Goal: Check status: Check status

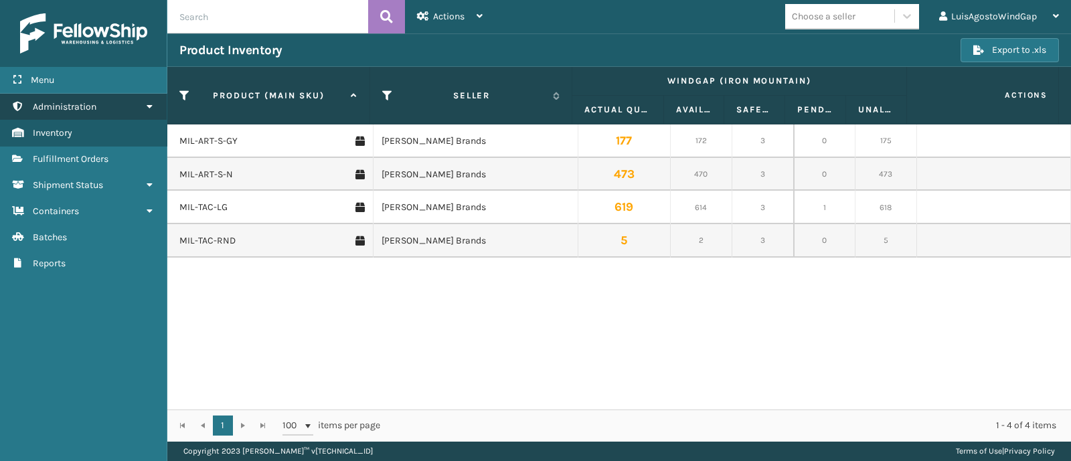
click at [141, 101] on link "Administration" at bounding box center [83, 107] width 167 height 26
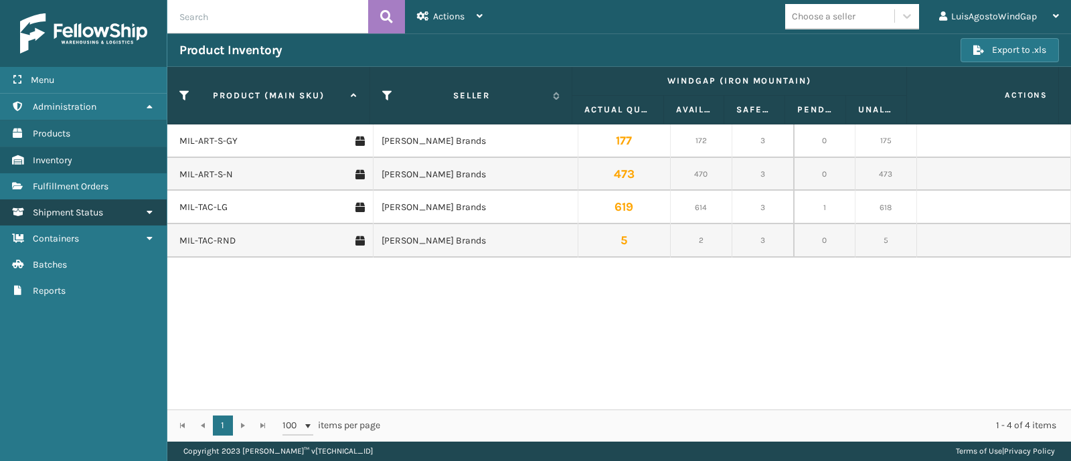
click at [116, 199] on link "Shipment Status" at bounding box center [83, 212] width 167 height 26
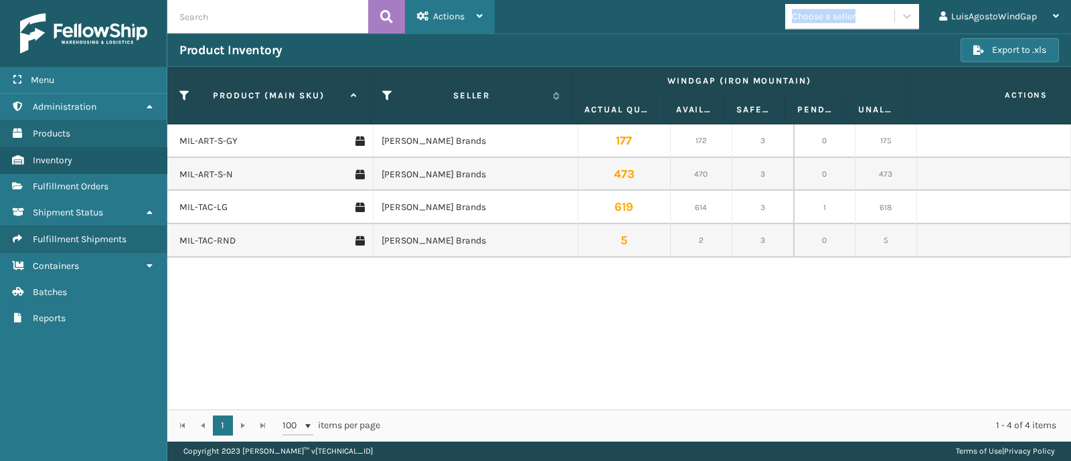
drag, startPoint x: 495, startPoint y: 19, endPoint x: 484, endPoint y: 15, distance: 11.9
click at [485, 15] on header "Actions Remove All Filters Choose a seller LuisAgostoWindGap Log Out" at bounding box center [618, 16] width 903 height 33
click at [483, 15] on div "Actions Remove All Filters" at bounding box center [450, 16] width 90 height 33
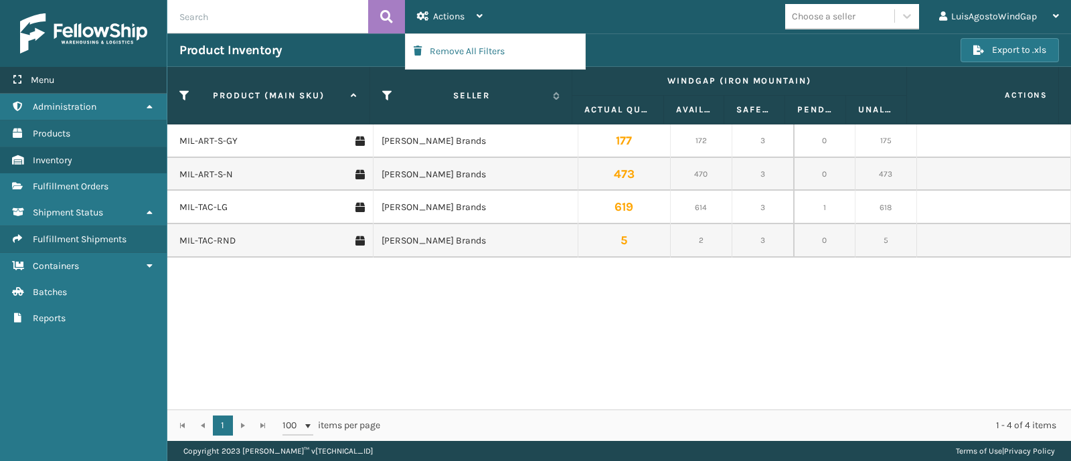
click at [70, 74] on div "Menu" at bounding box center [83, 80] width 167 height 27
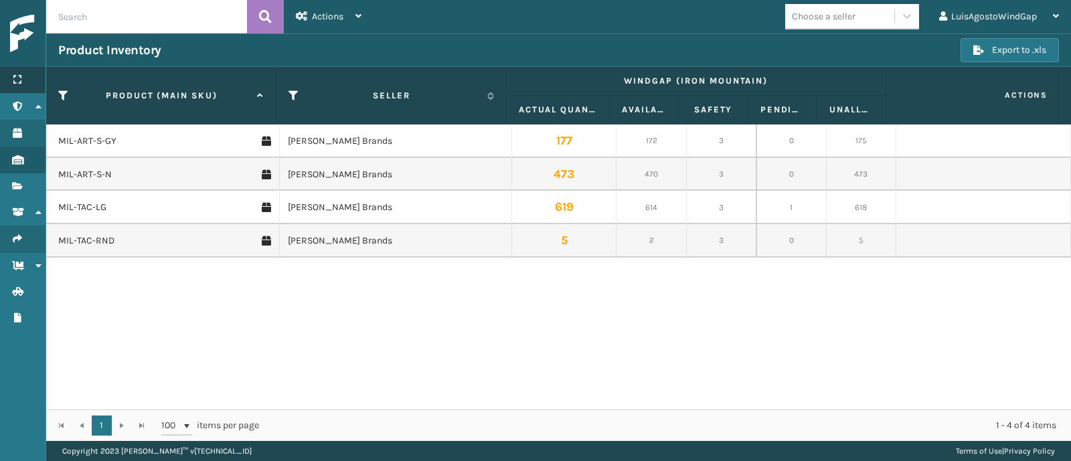
click at [23, 80] on div "Menu" at bounding box center [23, 80] width 46 height 27
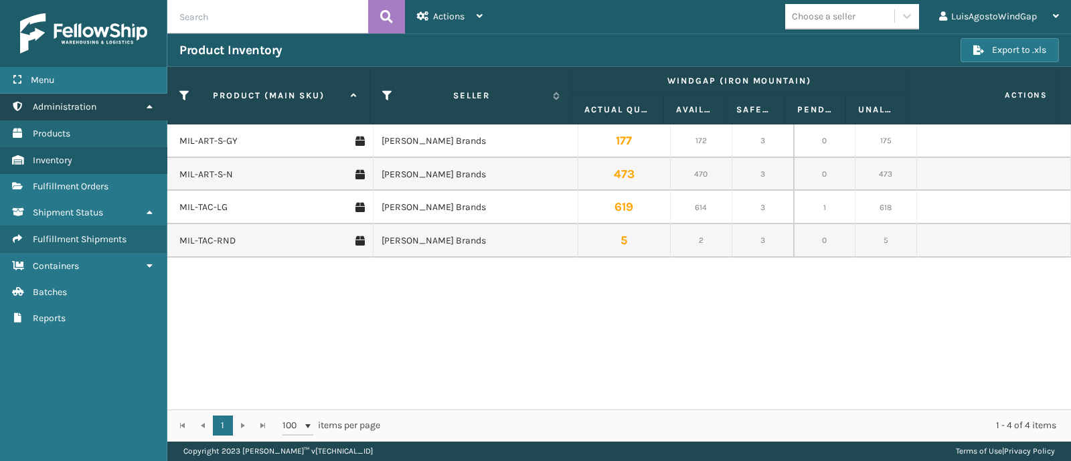
click at [114, 102] on link "Administration" at bounding box center [83, 107] width 167 height 26
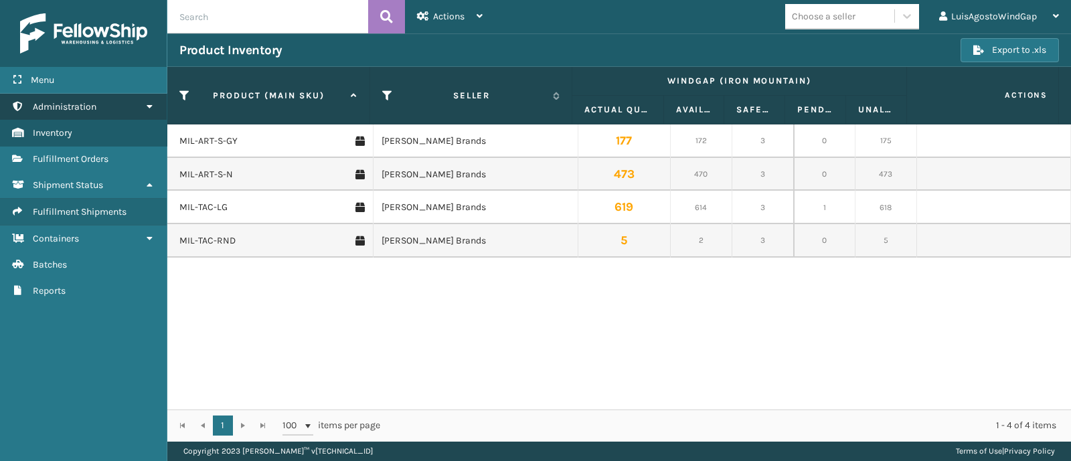
click at [114, 102] on link "Administration" at bounding box center [83, 107] width 167 height 26
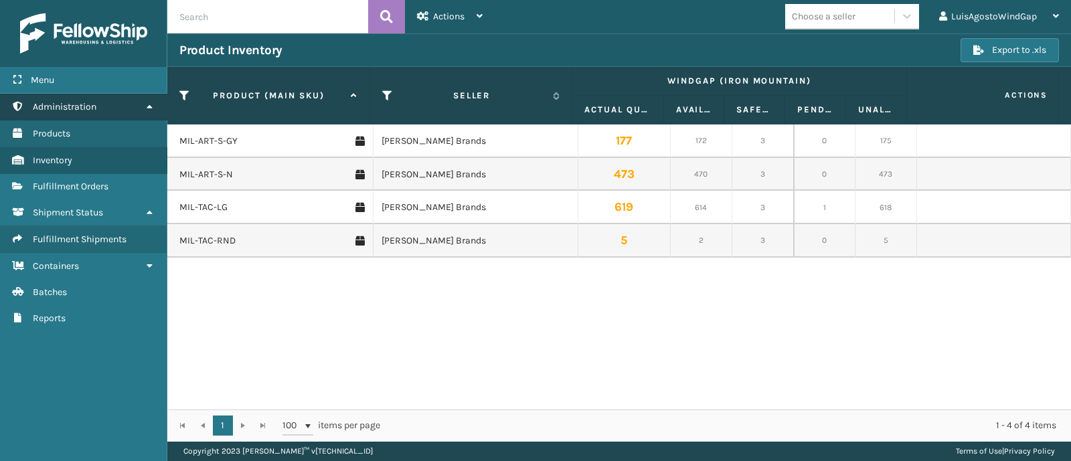
click at [114, 102] on link "Administration" at bounding box center [83, 107] width 167 height 26
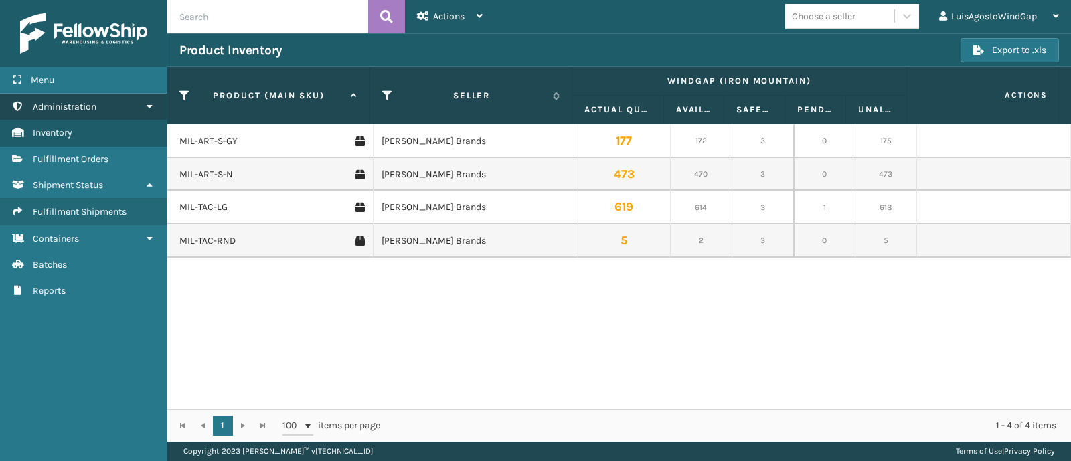
click at [114, 102] on link "Administration" at bounding box center [83, 107] width 167 height 26
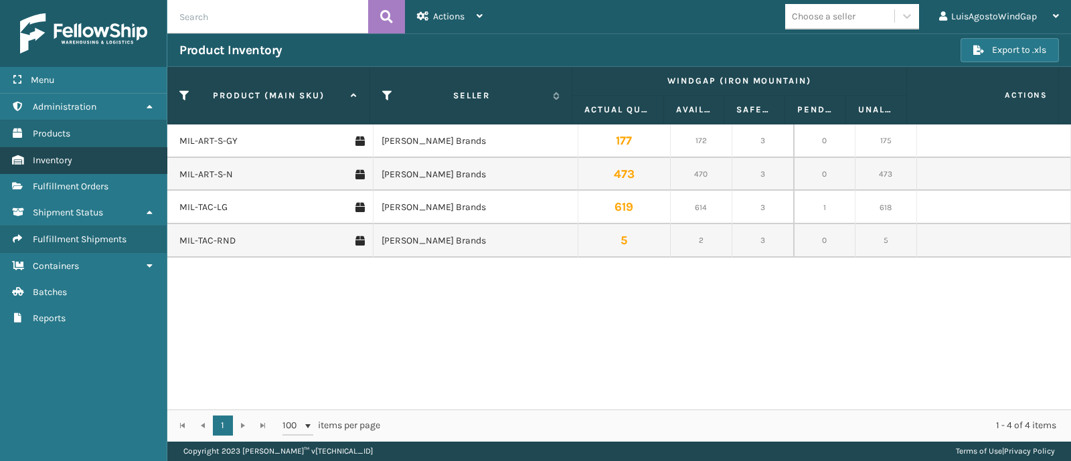
click at [64, 159] on span "Inventory" at bounding box center [52, 160] width 39 height 11
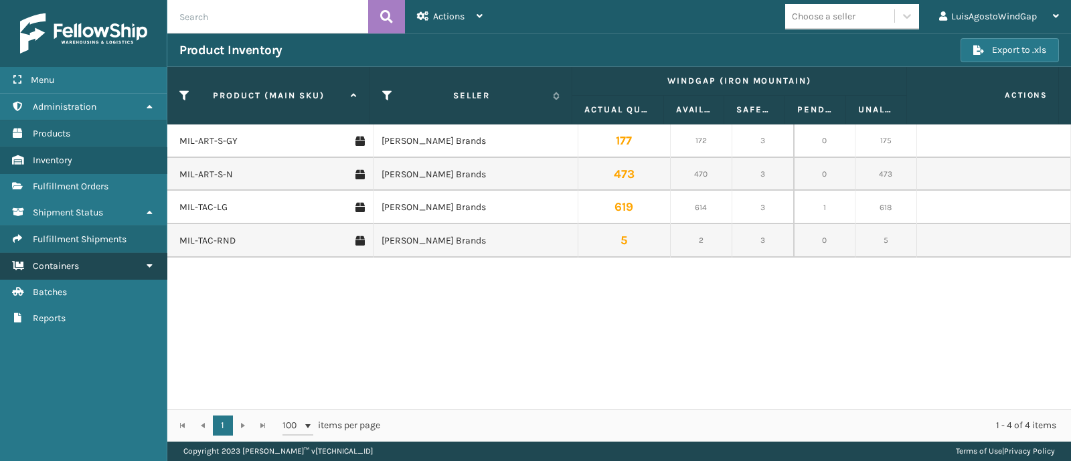
click at [107, 266] on link "Containers" at bounding box center [83, 266] width 167 height 26
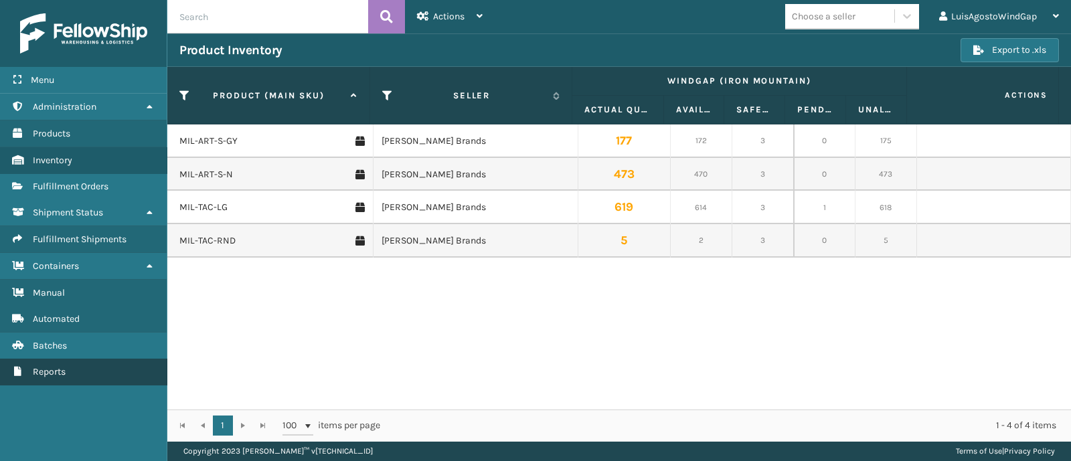
click at [79, 372] on link "Reports" at bounding box center [83, 372] width 167 height 26
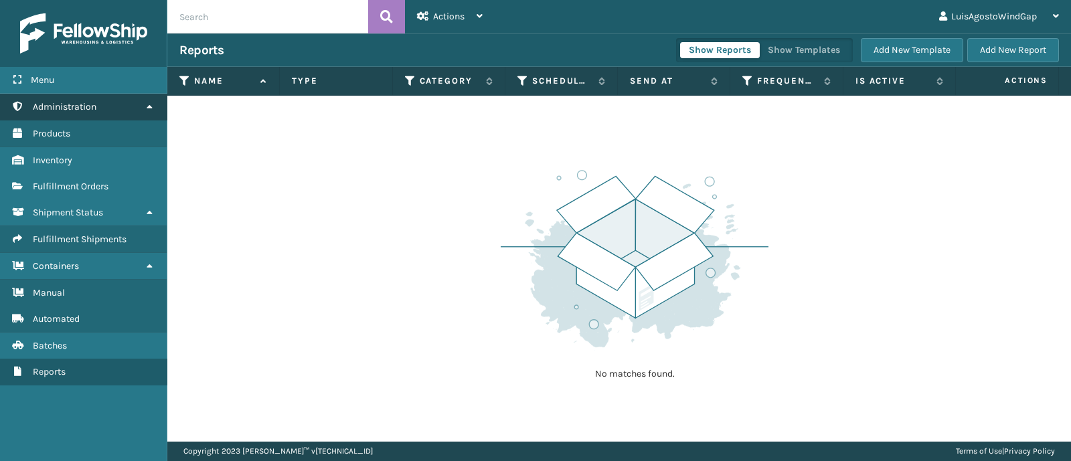
click at [54, 108] on span "Administration" at bounding box center [65, 106] width 64 height 11
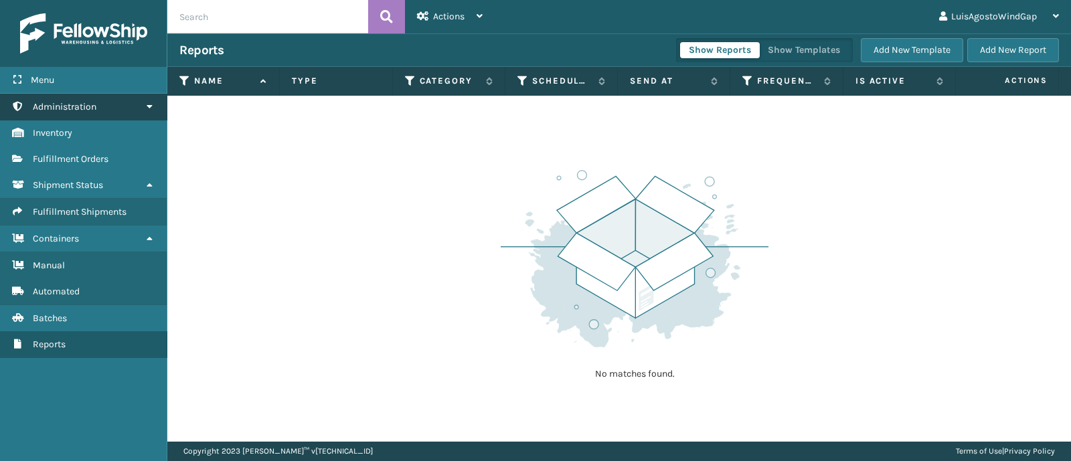
click at [54, 108] on span "Administration" at bounding box center [65, 106] width 64 height 11
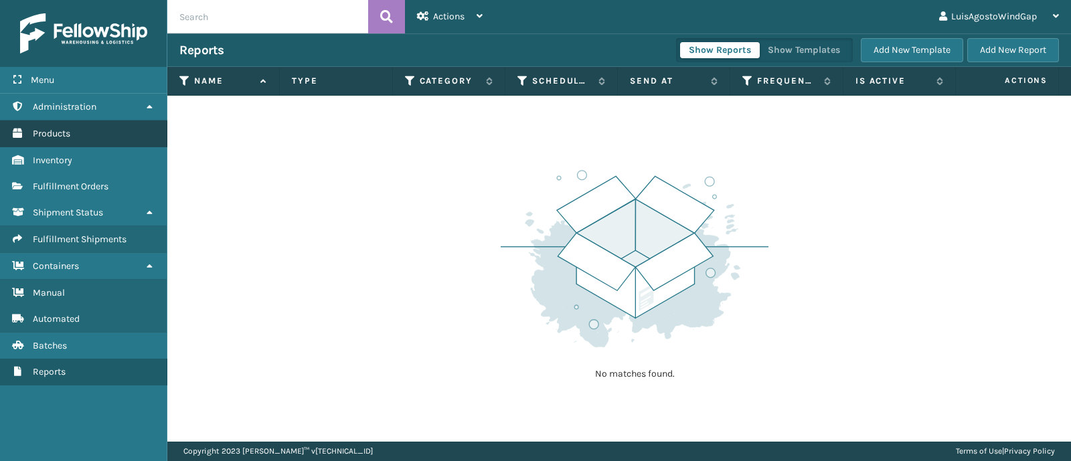
click at [67, 141] on link "Products" at bounding box center [83, 133] width 167 height 26
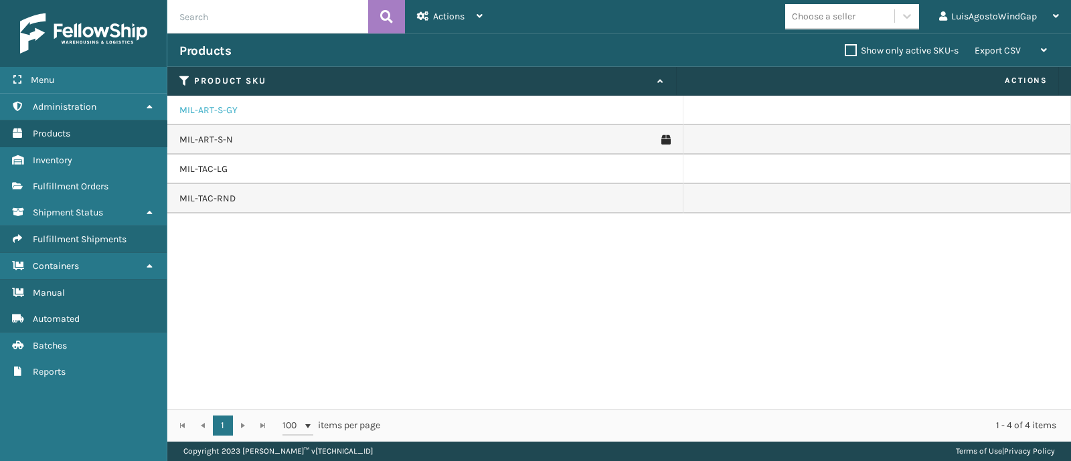
click at [195, 105] on link "MIL-ART-S-GY" at bounding box center [208, 110] width 58 height 13
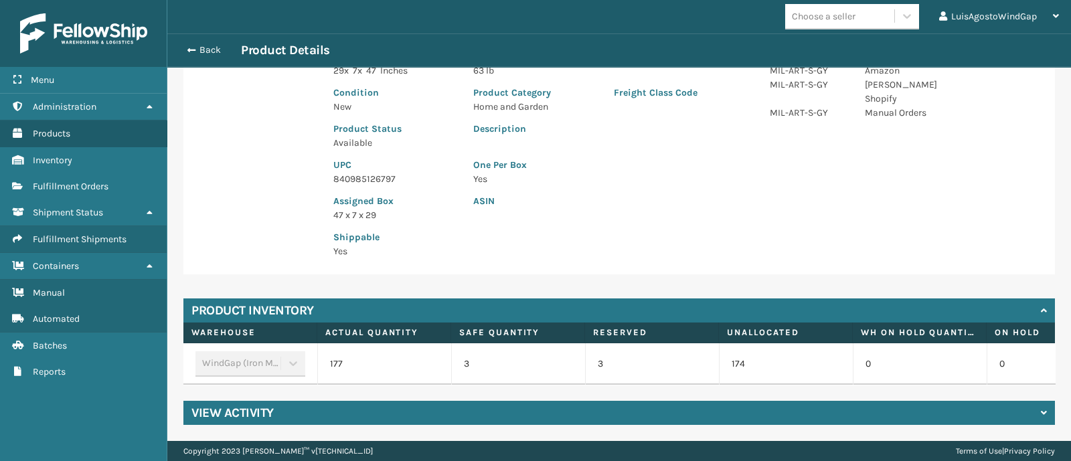
click at [1041, 416] on icon at bounding box center [1044, 412] width 6 height 9
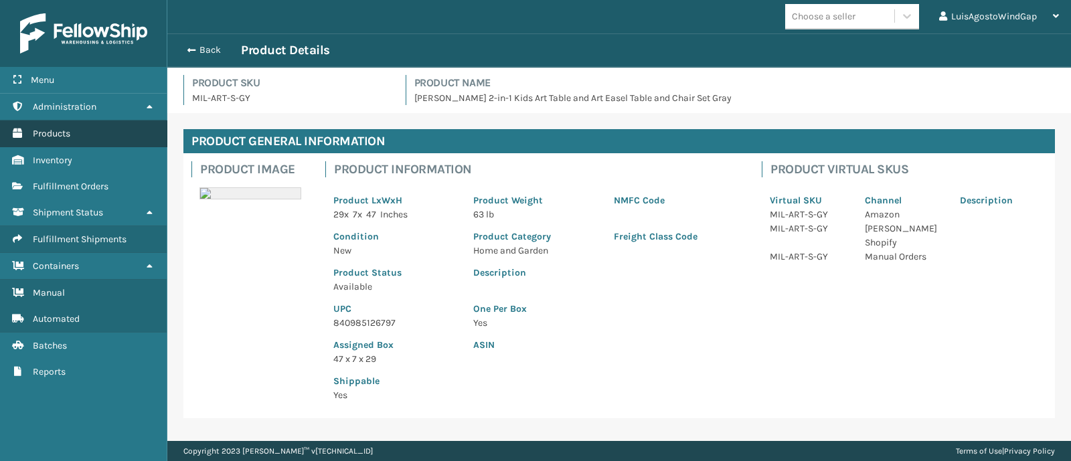
click at [74, 129] on link "Products" at bounding box center [83, 133] width 167 height 26
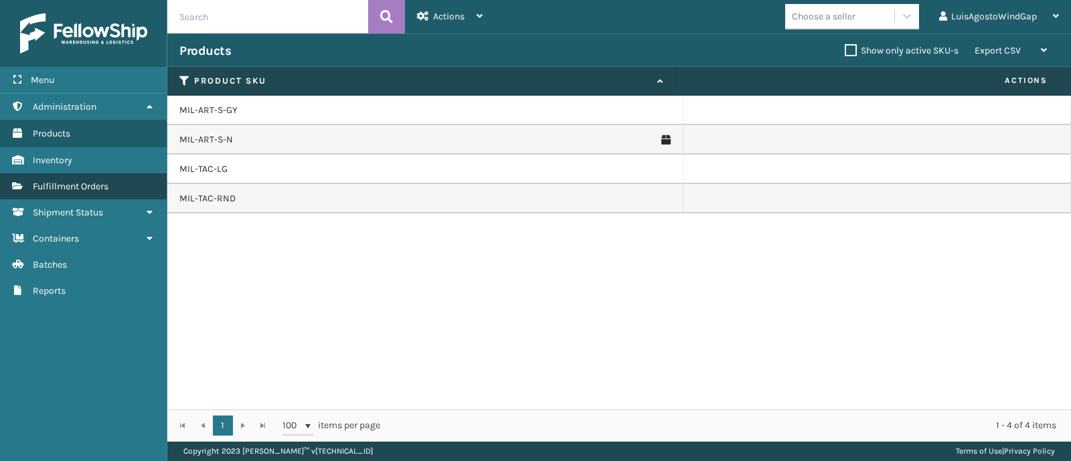
click at [74, 181] on span "Fulfillment Orders" at bounding box center [71, 186] width 76 height 11
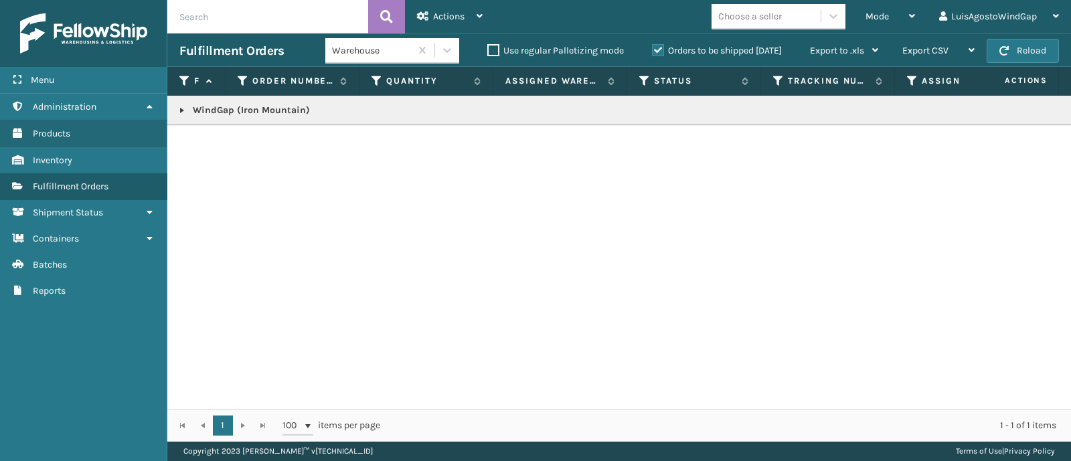
click at [183, 110] on link at bounding box center [182, 110] width 11 height 11
click at [359, 175] on div "WindGap (Iron Mountain) 2096100 113-0185017-0929022 1 WindGap (Iron Mountain) A…" at bounding box center [618, 253] width 903 height 314
click at [382, 137] on td "113-0185017-0929022" at bounding box center [390, 139] width 134 height 29
click at [219, 135] on link "2096100" at bounding box center [218, 139] width 35 height 13
